Goal: Transaction & Acquisition: Purchase product/service

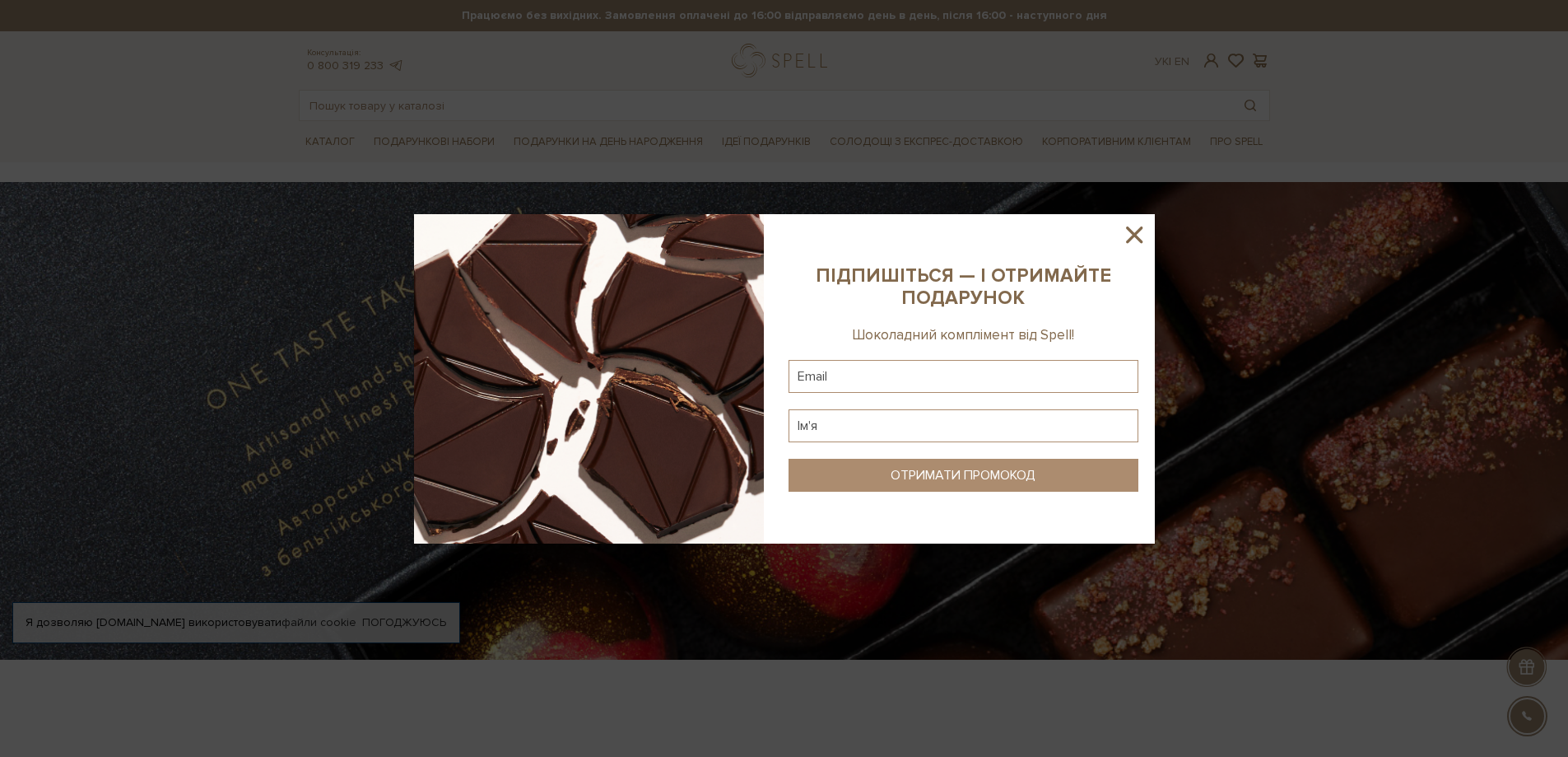
click at [1130, 233] on icon at bounding box center [1133, 235] width 17 height 17
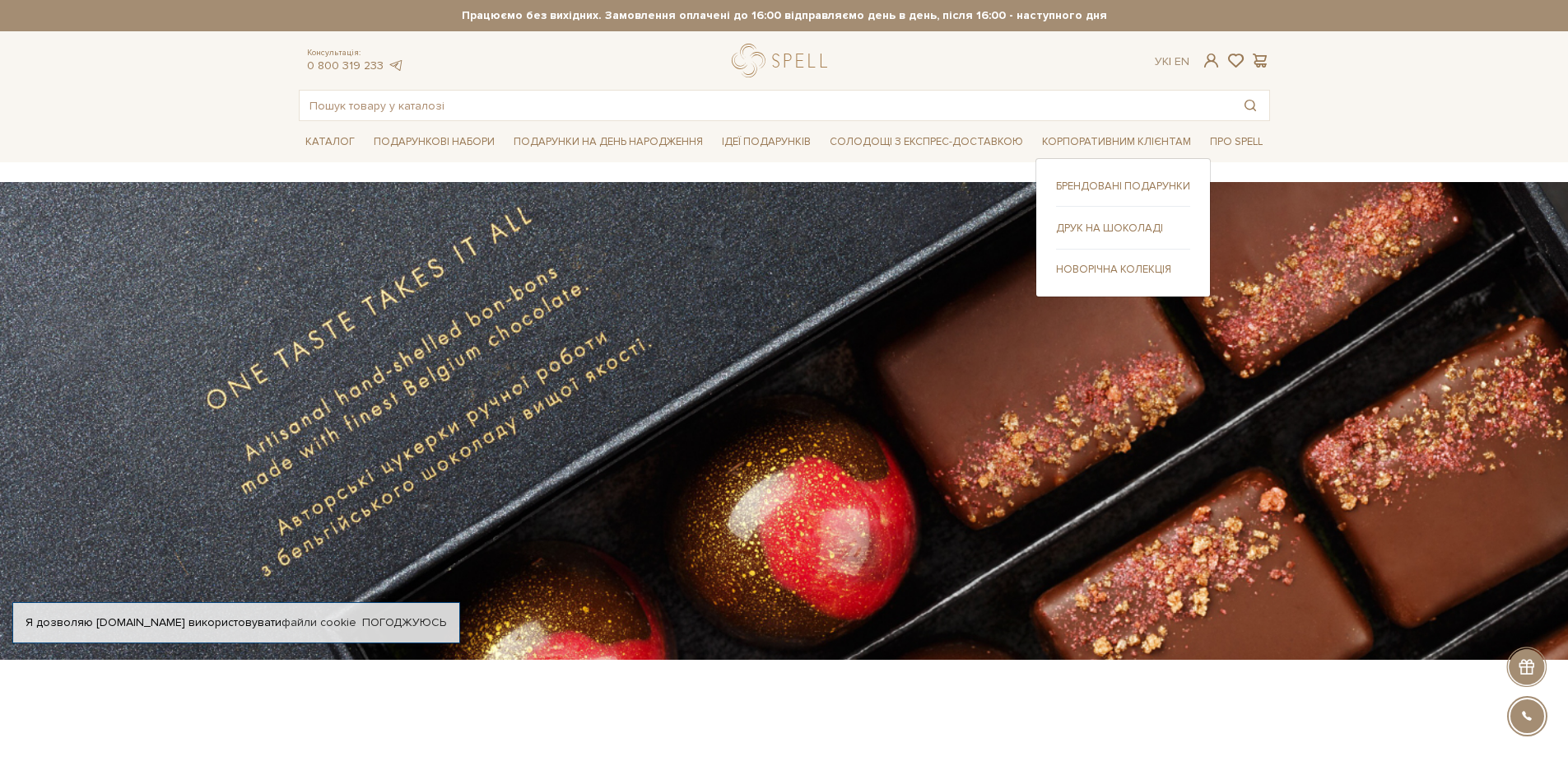
click at [1107, 230] on link "Друк на шоколаді" at bounding box center [1123, 228] width 134 height 15
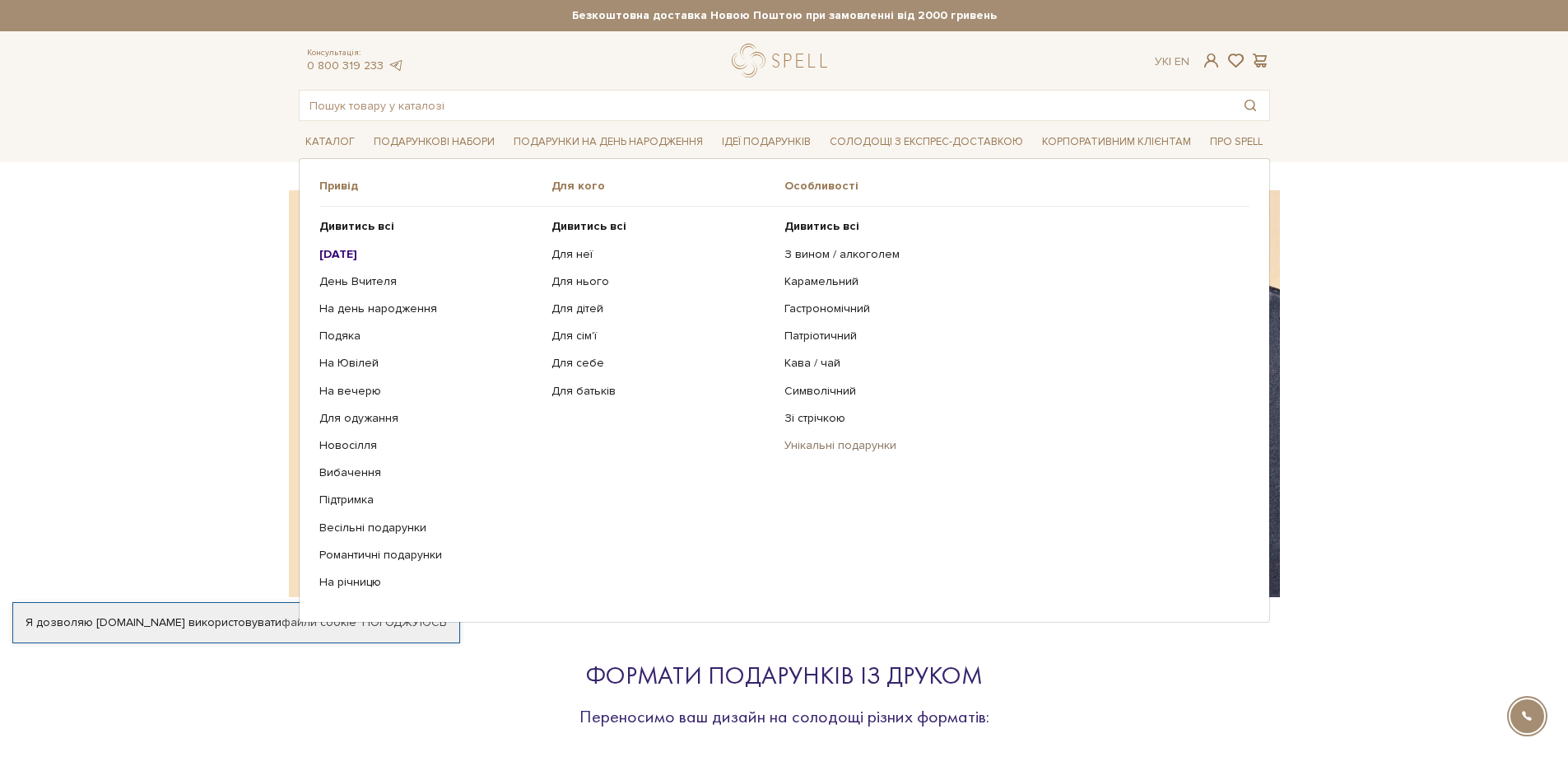
click at [821, 443] on link "Унікальні подарунки" at bounding box center [1010, 445] width 452 height 15
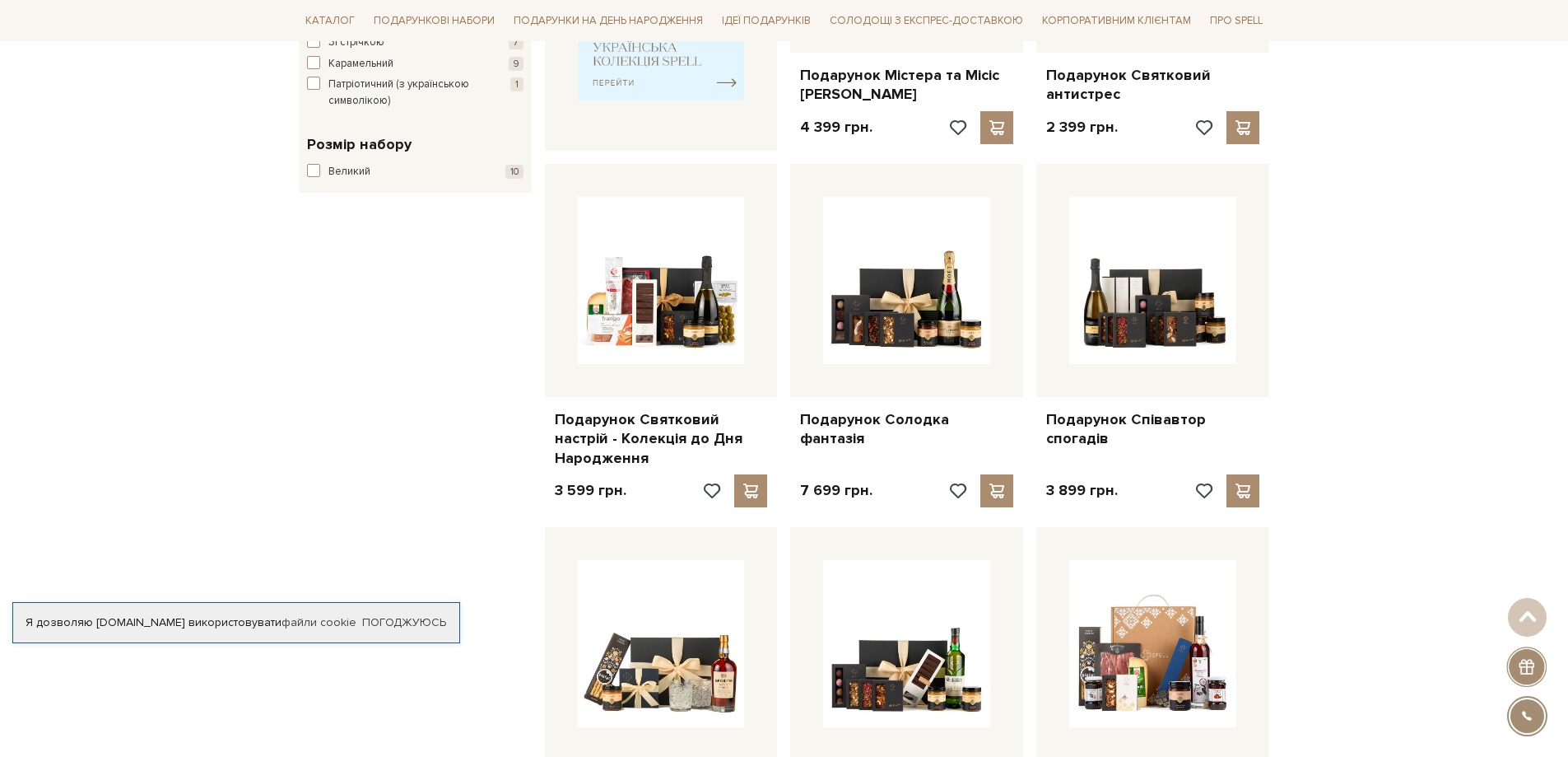
scroll to position [646, 0]
